Goal: Find specific page/section

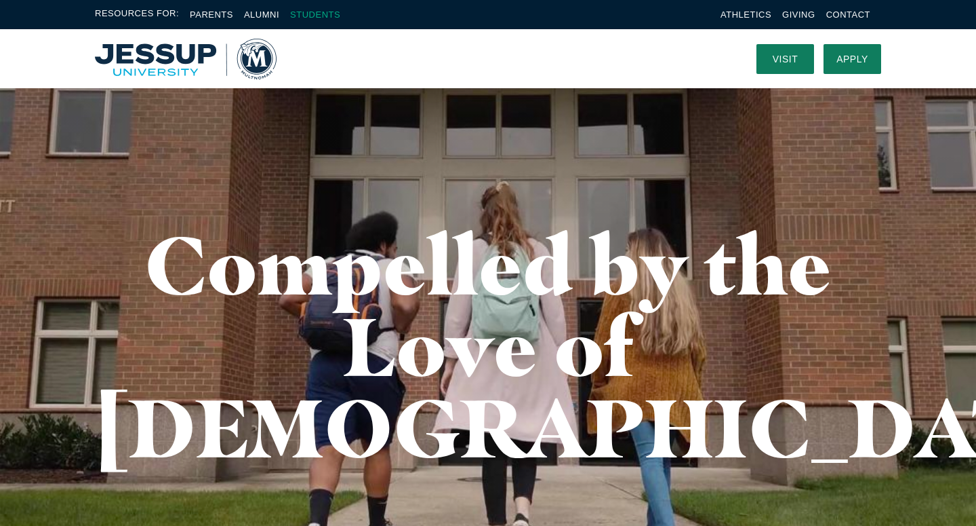
click at [327, 12] on link "Students" at bounding box center [315, 14] width 50 height 10
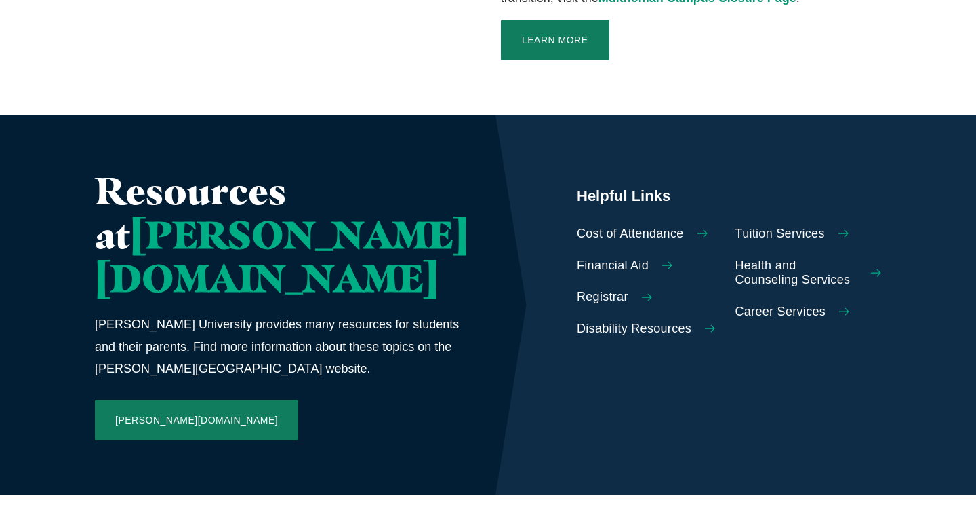
scroll to position [562, 0]
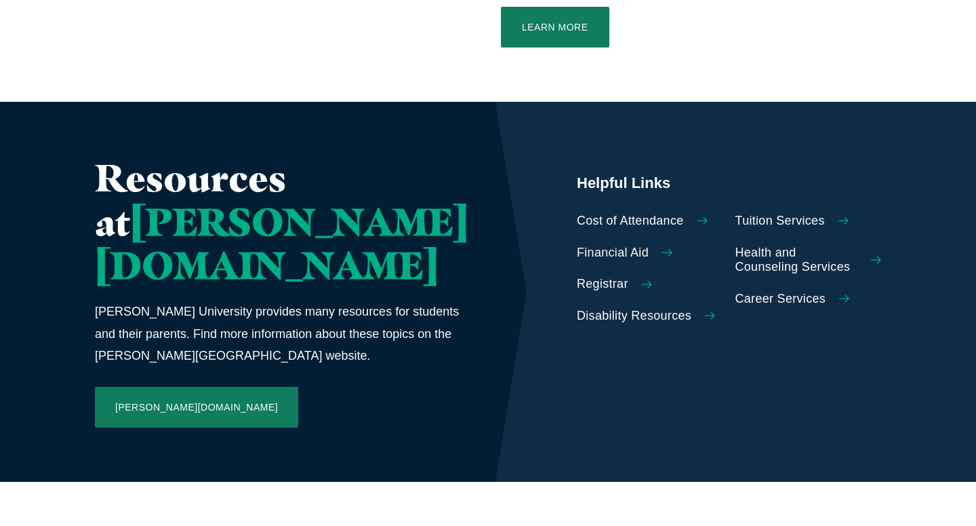
click at [623, 309] on span "Disability Resources" at bounding box center [634, 316] width 115 height 15
